Goal: Check status

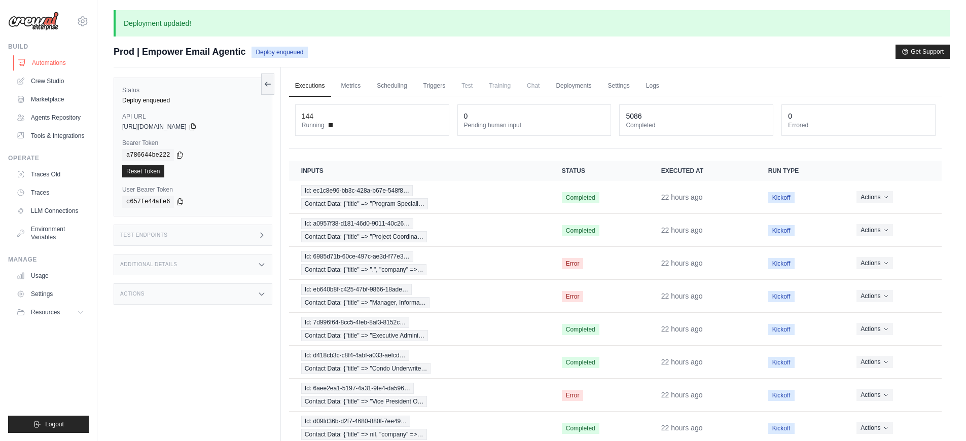
click at [28, 62] on link "Automations" at bounding box center [51, 63] width 77 height 16
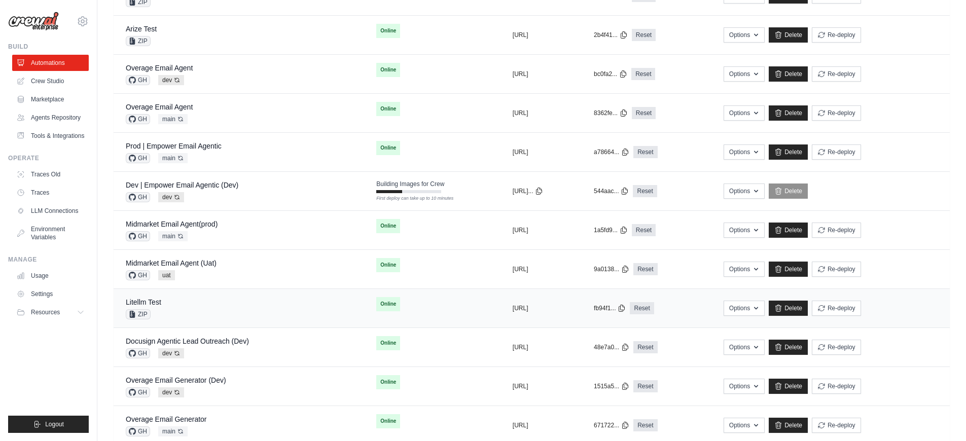
scroll to position [31, 0]
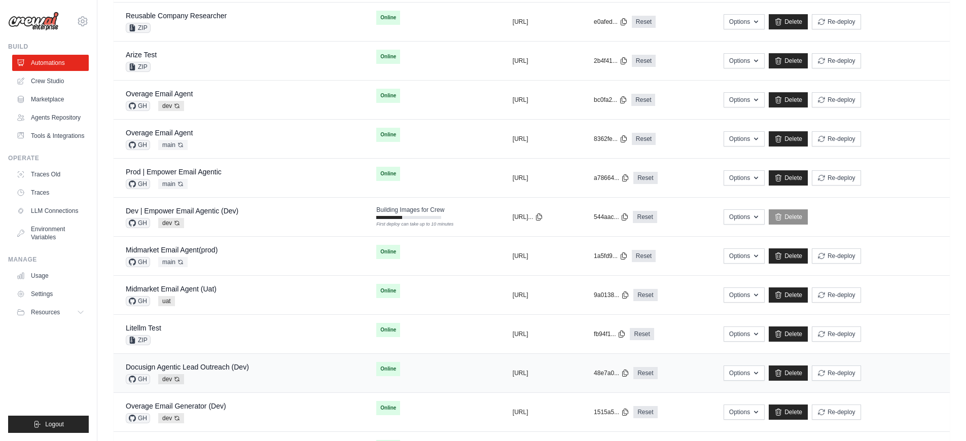
scroll to position [237, 0]
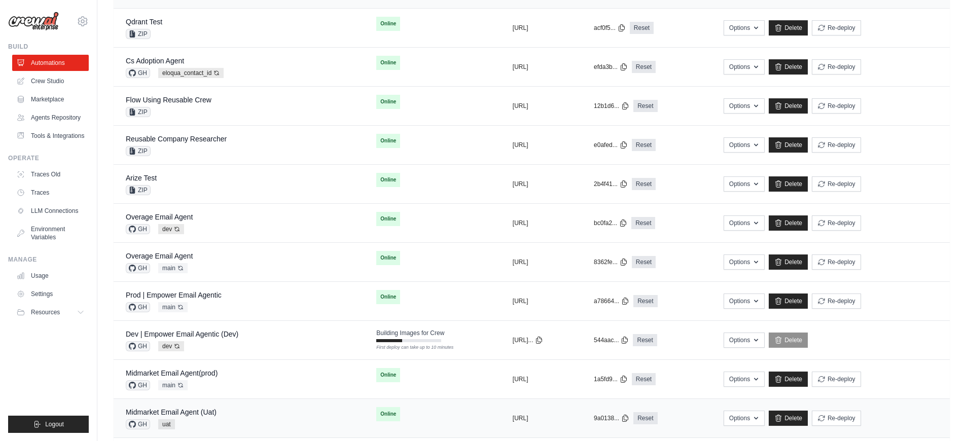
scroll to position [160, 0]
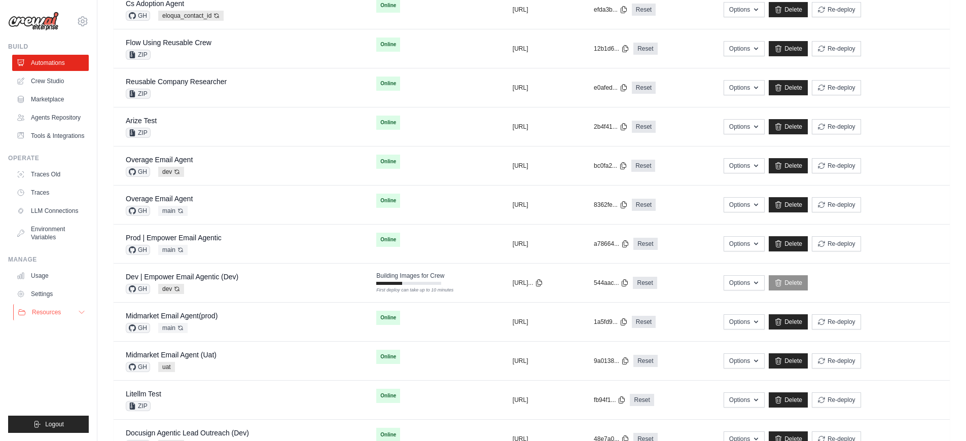
click at [68, 308] on button "Resources" at bounding box center [51, 312] width 77 height 16
click at [69, 308] on button "Resources" at bounding box center [51, 312] width 77 height 16
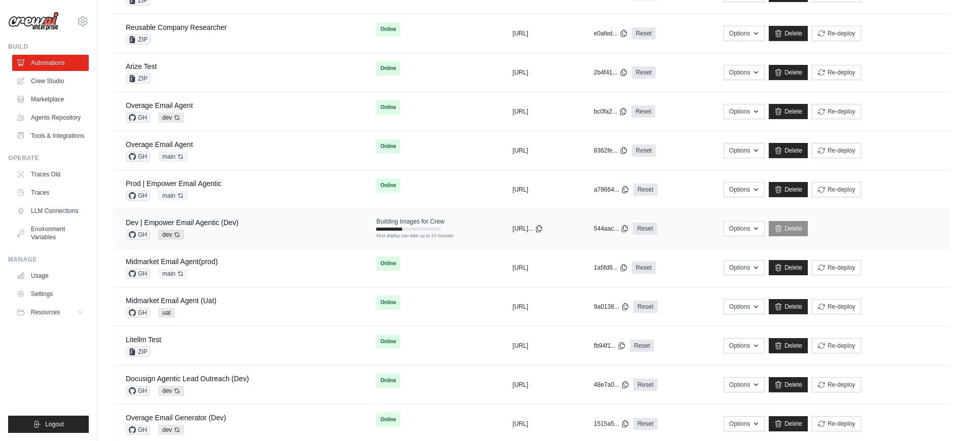
scroll to position [202, 0]
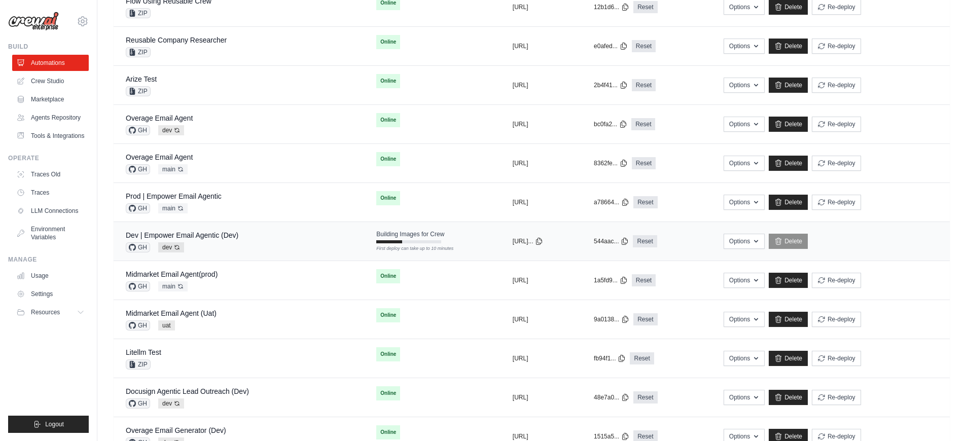
click at [267, 228] on td "Dev | Empower Email Agentic (Dev) GH dev Auto-deploy enabled" at bounding box center [239, 241] width 251 height 39
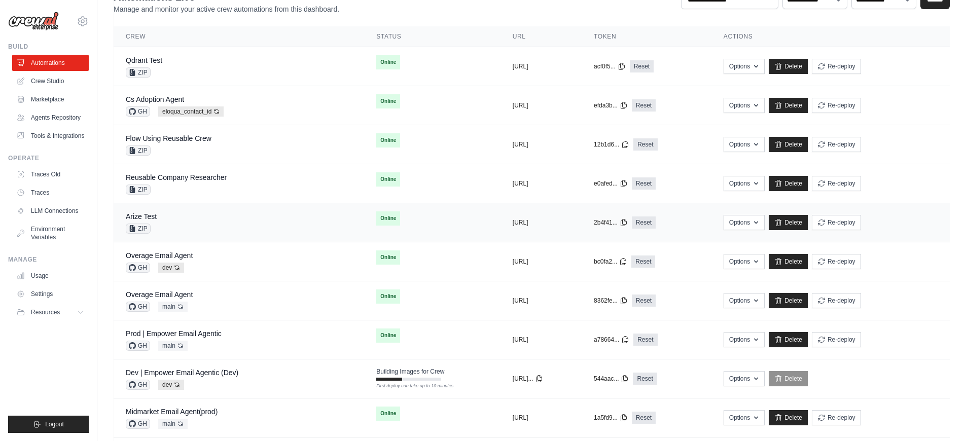
scroll to position [193, 0]
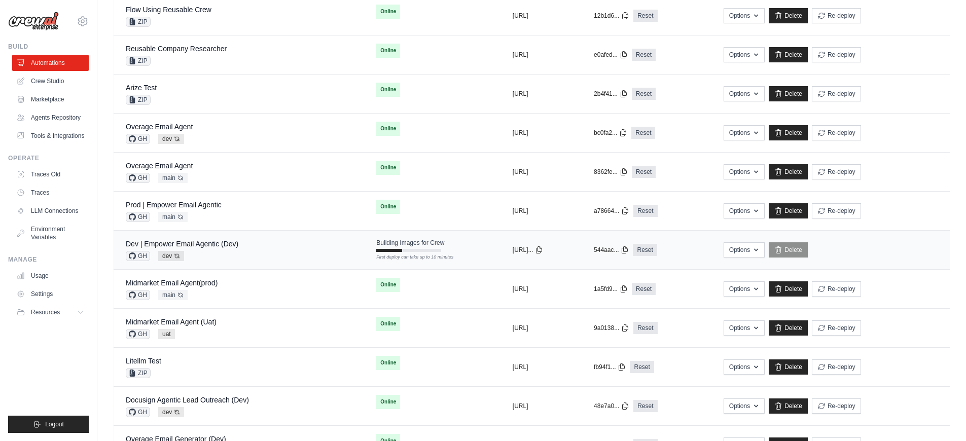
click at [421, 250] on td "Building Images for Crew First deploy can take up to 10 minutes" at bounding box center [432, 245] width 136 height 29
click at [423, 253] on td "Building Images for Crew First deploy can take up to 10 minutes" at bounding box center [432, 245] width 136 height 29
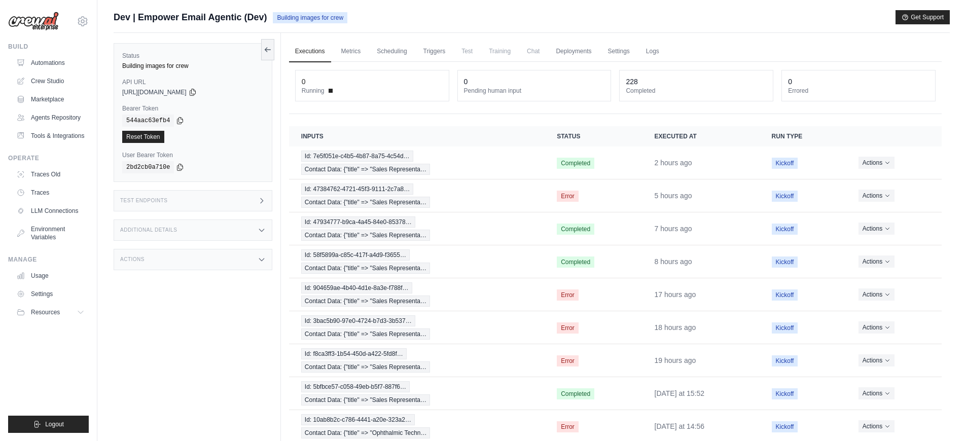
scroll to position [7, 0]
click at [249, 209] on div "Test Endpoints" at bounding box center [193, 200] width 159 height 21
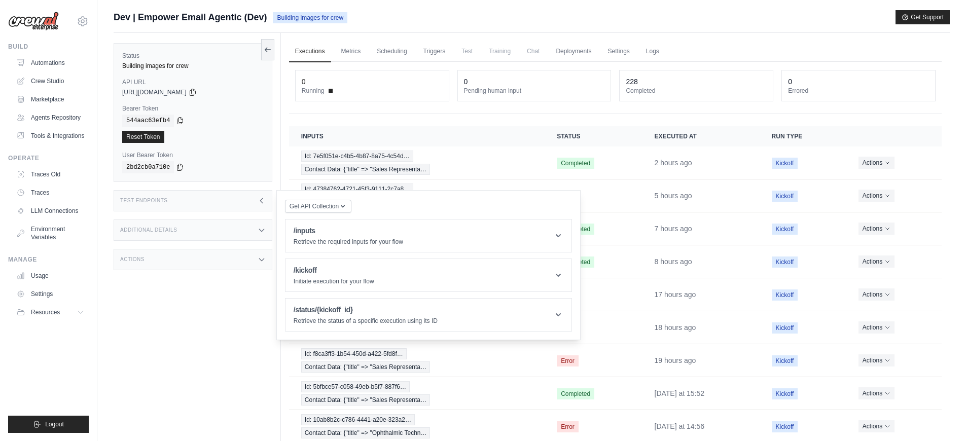
click at [257, 331] on div "Status Building images for crew API URL copied [URL][DOMAIN_NAME] Bearer Token …" at bounding box center [197, 253] width 167 height 441
click at [314, 283] on p "Initiate execution for your flow" at bounding box center [334, 282] width 81 height 8
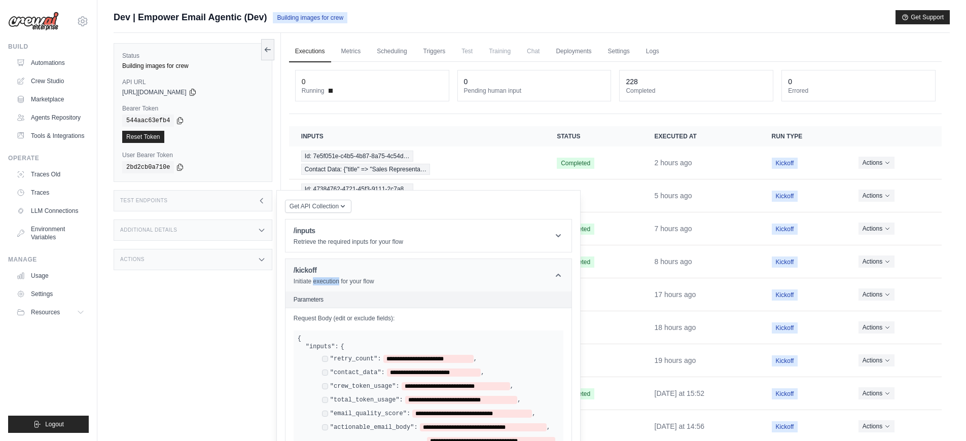
click at [314, 283] on p "Initiate execution for your flow" at bounding box center [334, 282] width 81 height 8
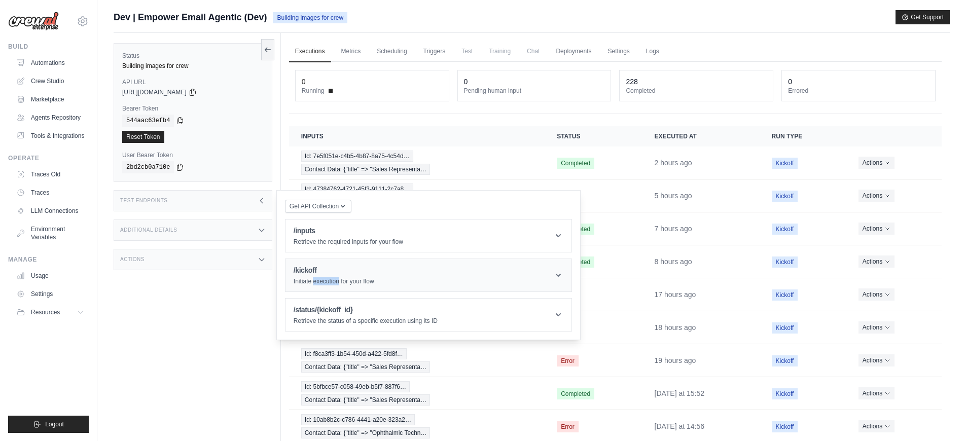
click at [314, 283] on p "Initiate execution for your flow" at bounding box center [334, 282] width 81 height 8
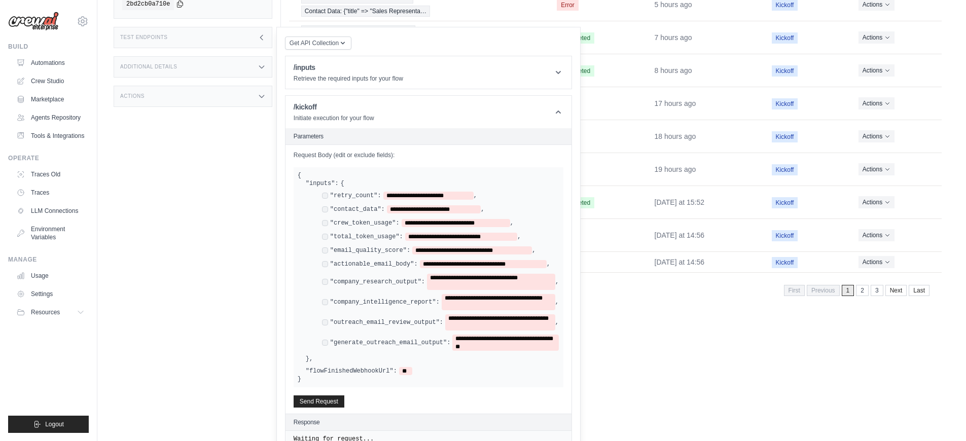
scroll to position [148, 0]
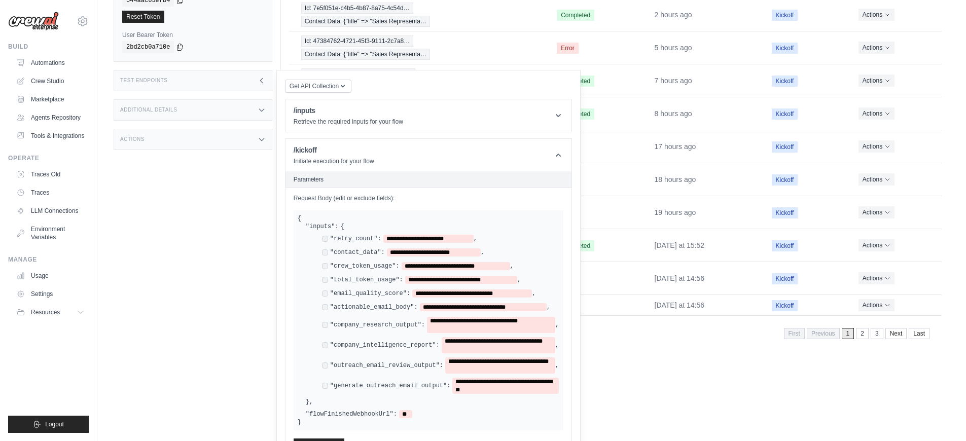
click at [254, 260] on div "Status Building images for crew API URL copied [URL][DOMAIN_NAME] Bearer Token …" at bounding box center [197, 133] width 167 height 441
click at [228, 121] on div "Additional Details" at bounding box center [193, 109] width 159 height 21
click at [229, 91] on div "Test Endpoints" at bounding box center [193, 80] width 159 height 21
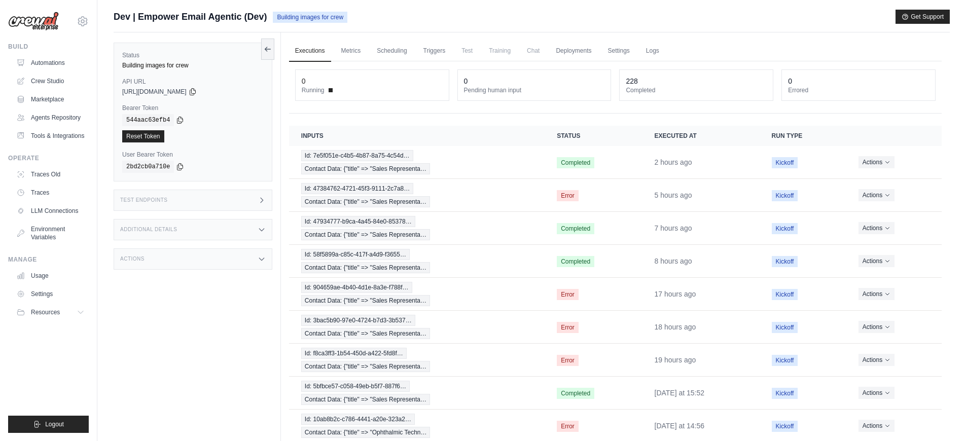
scroll to position [0, 0]
click at [272, 314] on div "Status Building images for crew API URL copied https://empower-email-agentic-0a…" at bounding box center [197, 253] width 167 height 441
